Goal: Task Accomplishment & Management: Manage account settings

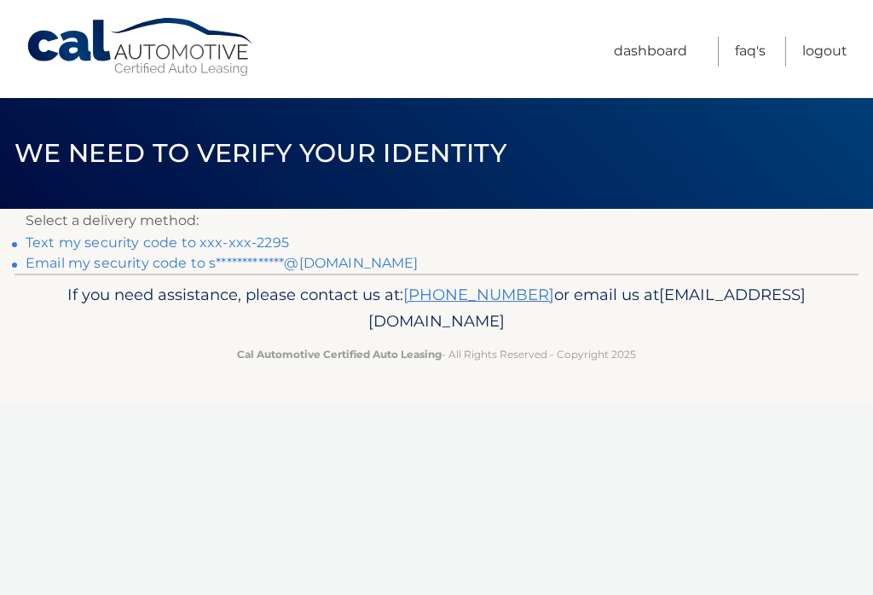
click at [250, 247] on link "Text my security code to xxx-xxx-2295" at bounding box center [157, 242] width 263 height 16
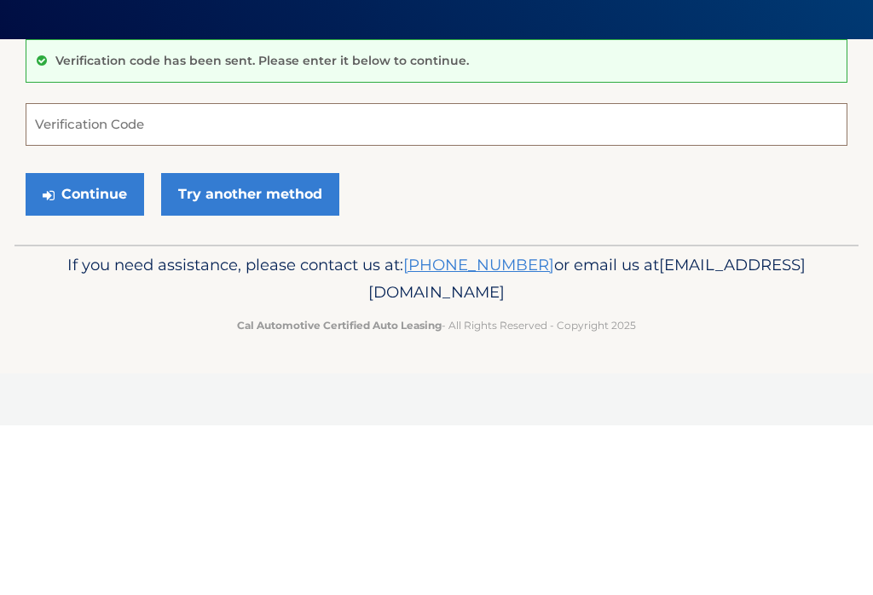
click at [138, 273] on input "Verification Code" at bounding box center [437, 294] width 822 height 43
type input "43102811"
click at [84, 343] on button "Continue" at bounding box center [85, 364] width 118 height 43
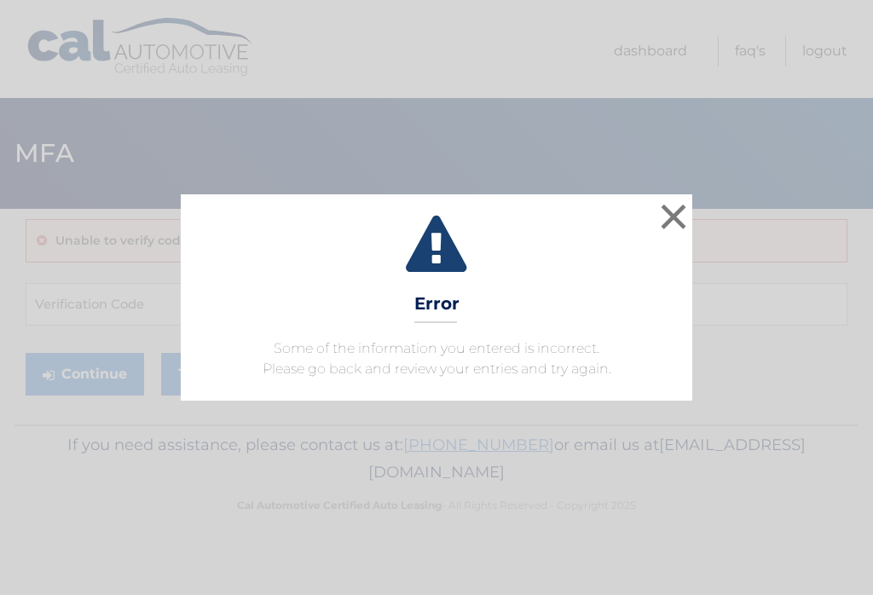
click at [678, 214] on button "×" at bounding box center [673, 216] width 34 height 34
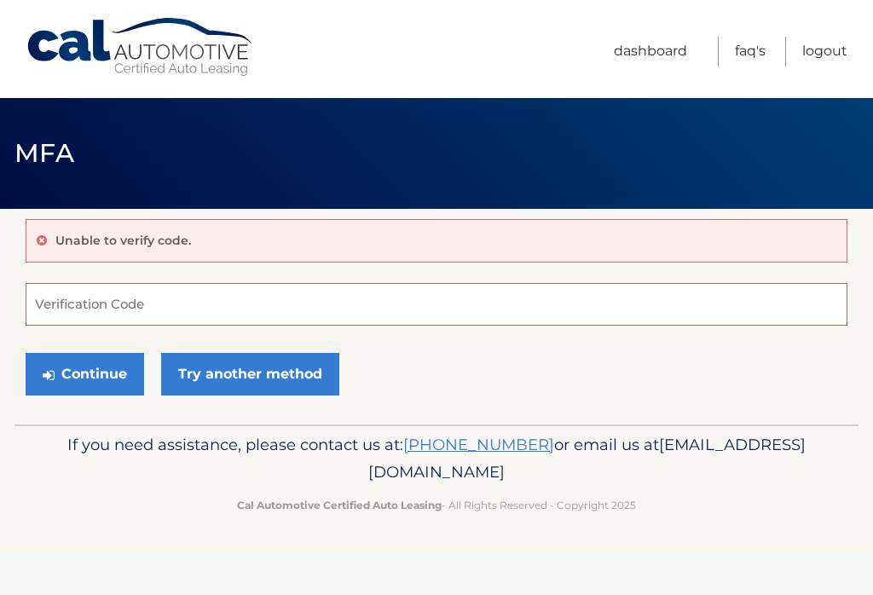
click at [154, 316] on input "Verification Code" at bounding box center [437, 304] width 822 height 43
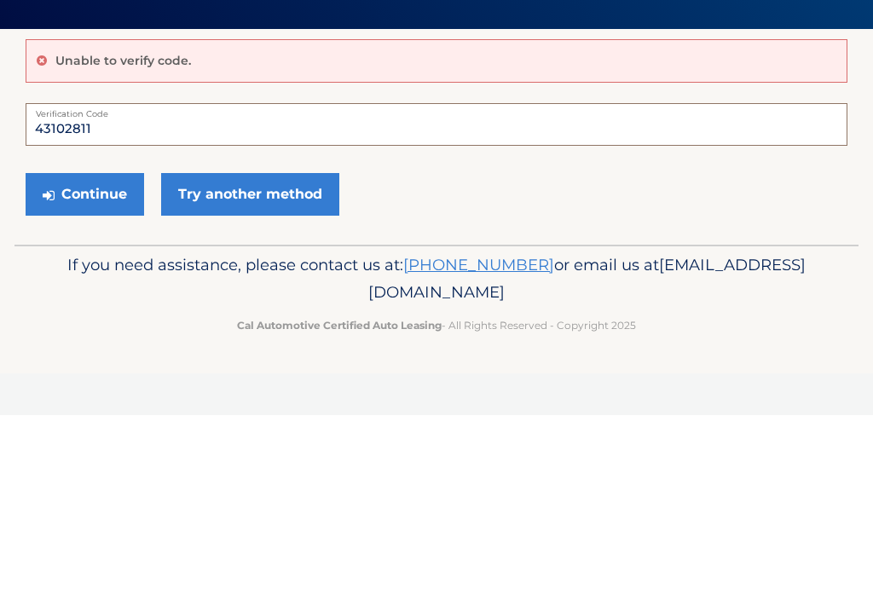
type input "43102811"
click at [90, 353] on button "Continue" at bounding box center [85, 374] width 118 height 43
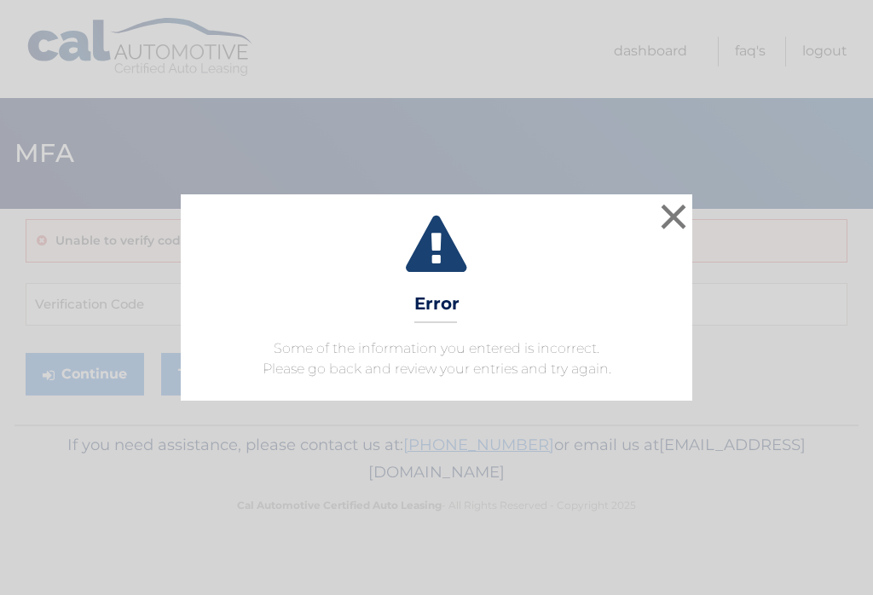
click at [688, 218] on button "×" at bounding box center [673, 216] width 34 height 34
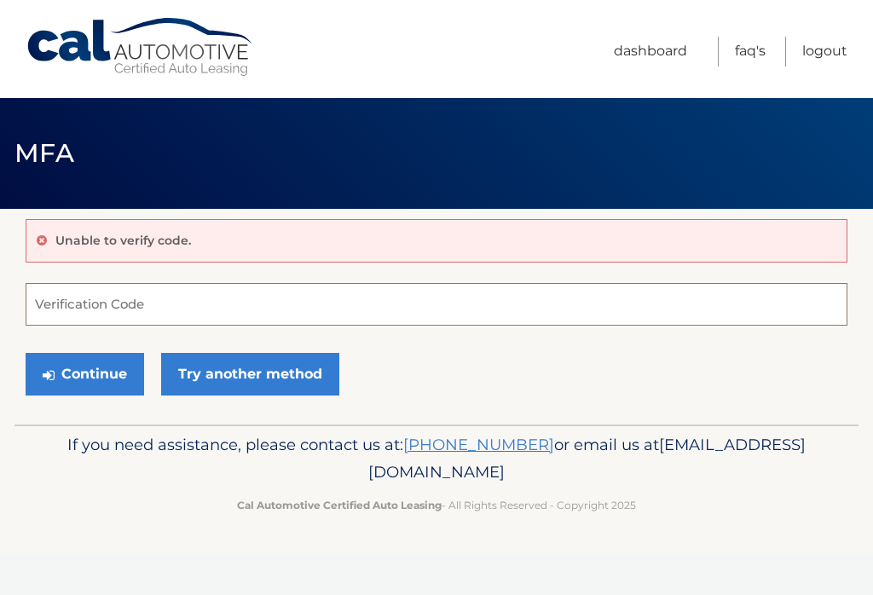
click at [141, 315] on input "Verification Code" at bounding box center [437, 304] width 822 height 43
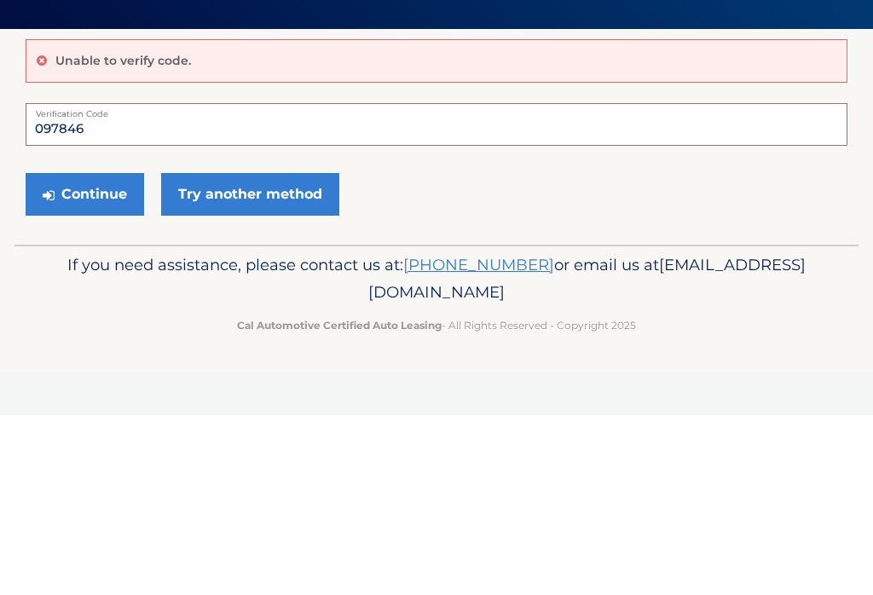
type input "097846"
click at [84, 353] on button "Continue" at bounding box center [85, 374] width 118 height 43
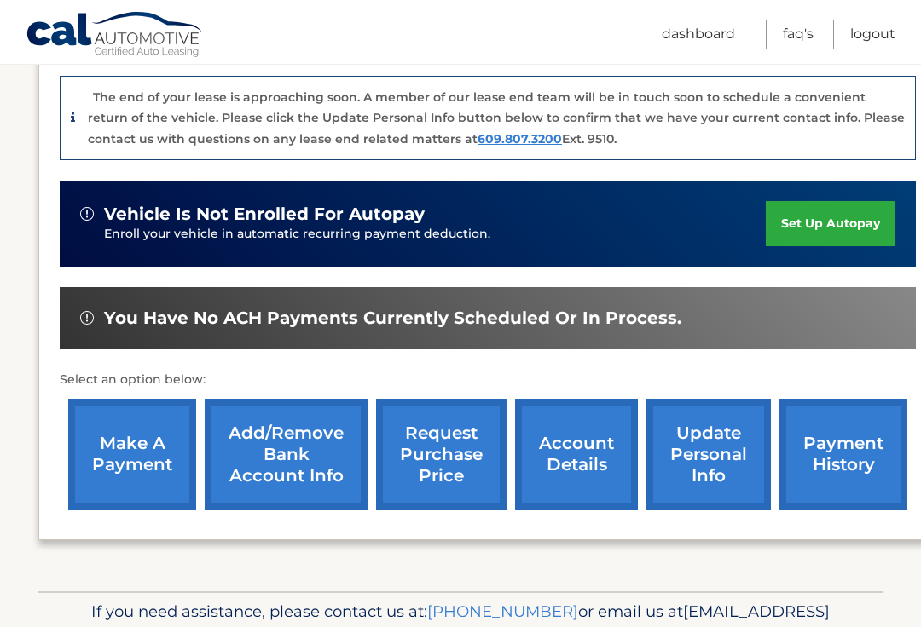
scroll to position [500, 0]
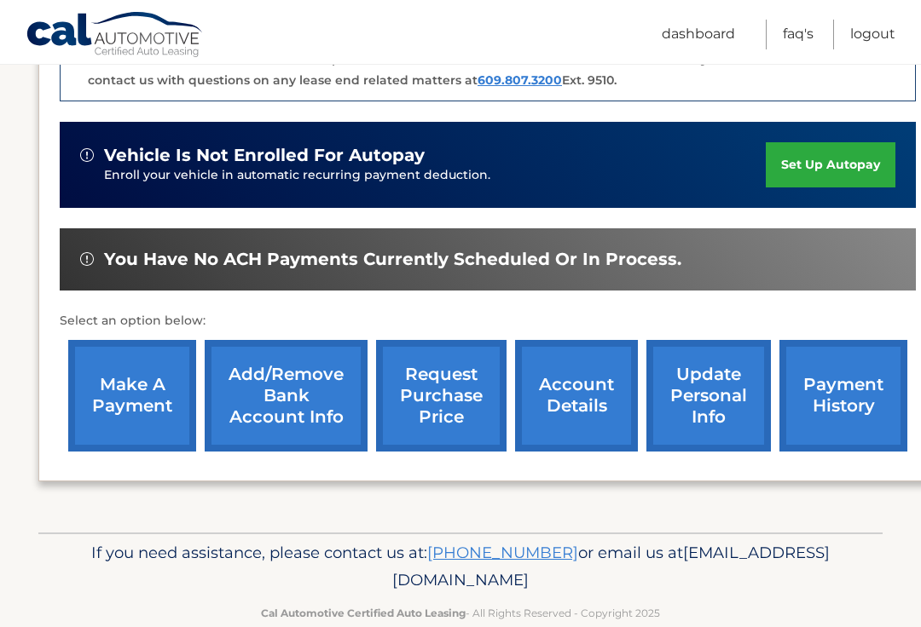
click at [846, 394] on link "payment history" at bounding box center [843, 396] width 128 height 112
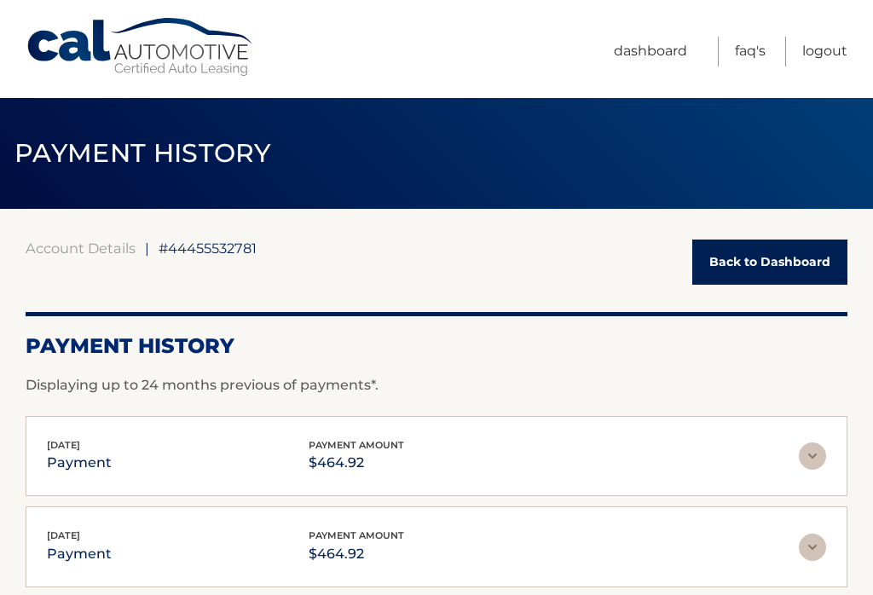
click at [835, 42] on link "Logout" at bounding box center [824, 52] width 45 height 30
